Goal: Navigation & Orientation: Understand site structure

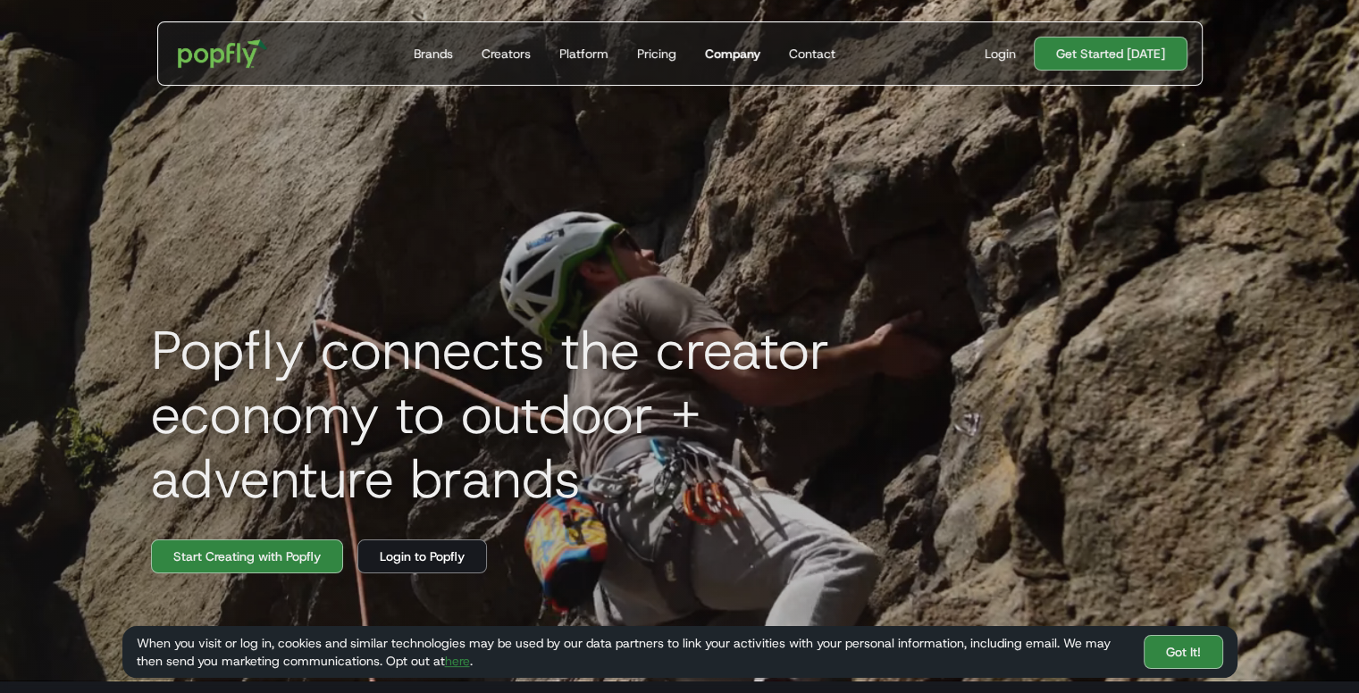
click at [731, 41] on link "Company" at bounding box center [733, 53] width 70 height 63
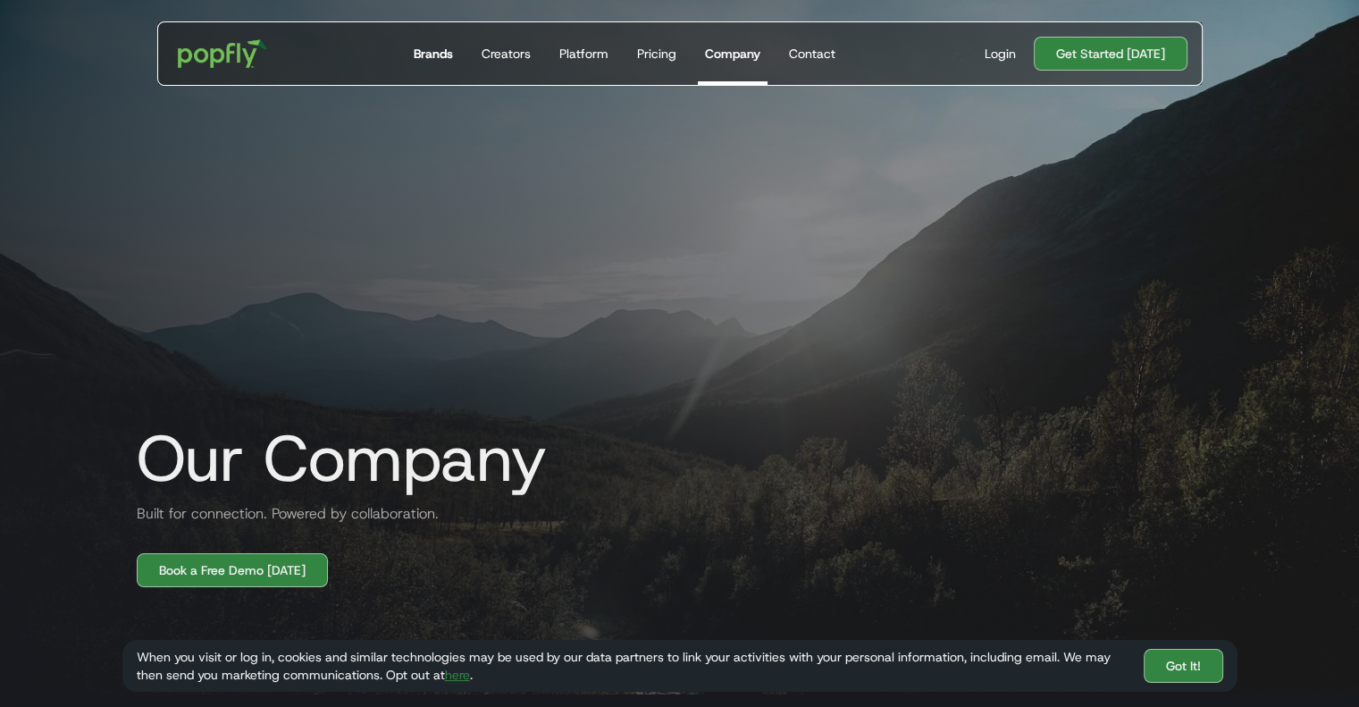
click at [419, 49] on div "Brands" at bounding box center [433, 54] width 39 height 18
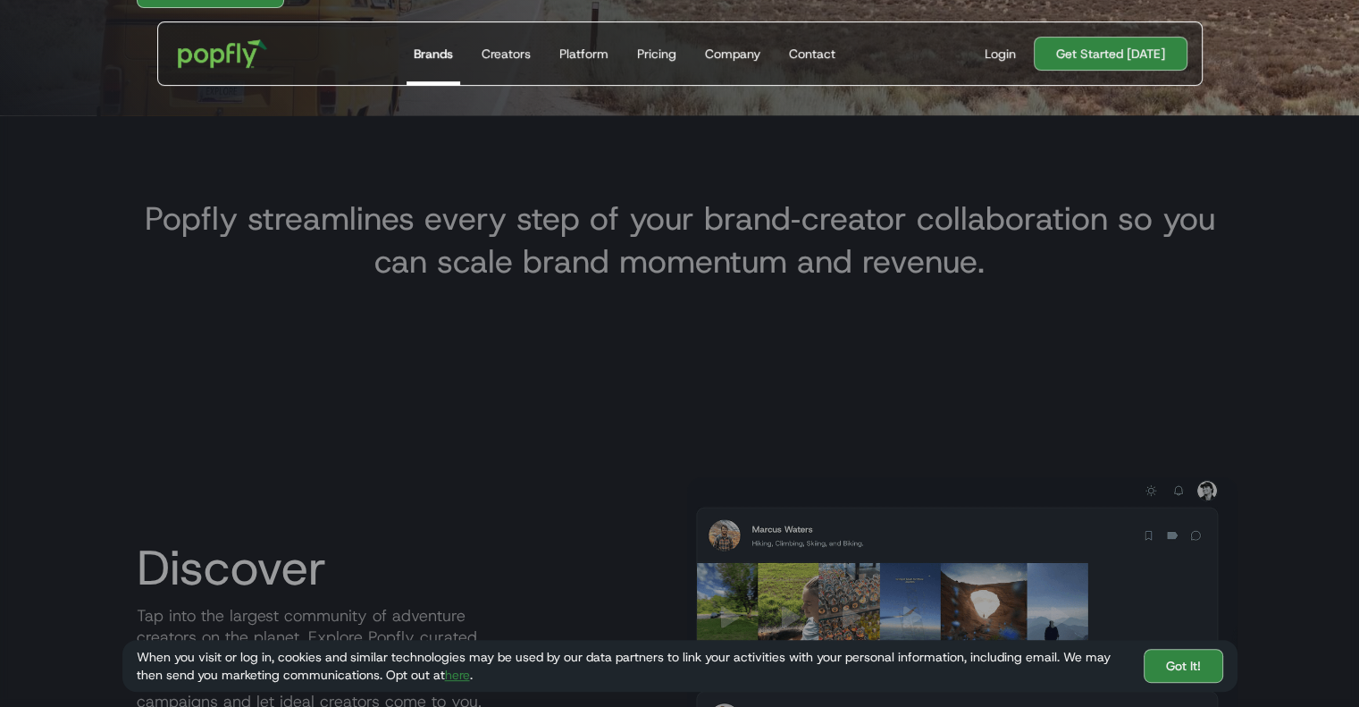
scroll to position [704, 0]
